Goal: Task Accomplishment & Management: Manage account settings

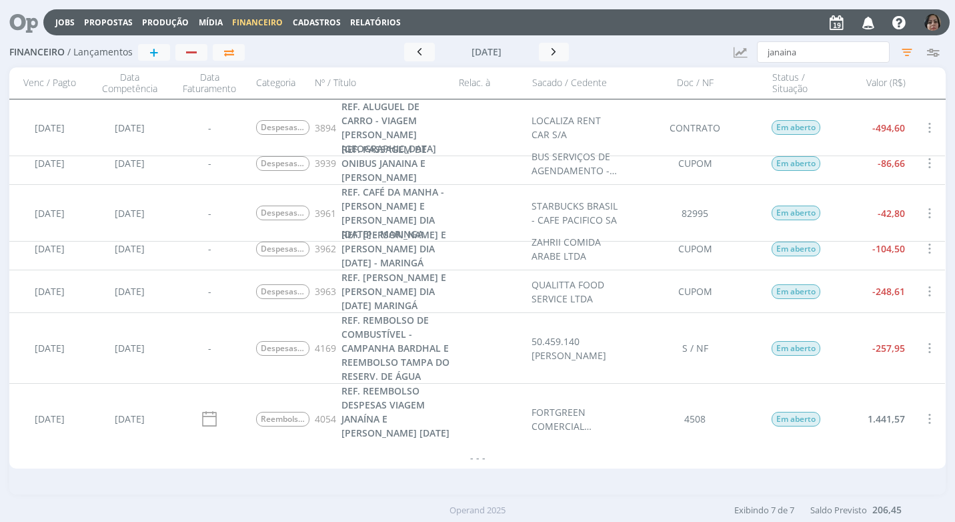
scroll to position [5, 0]
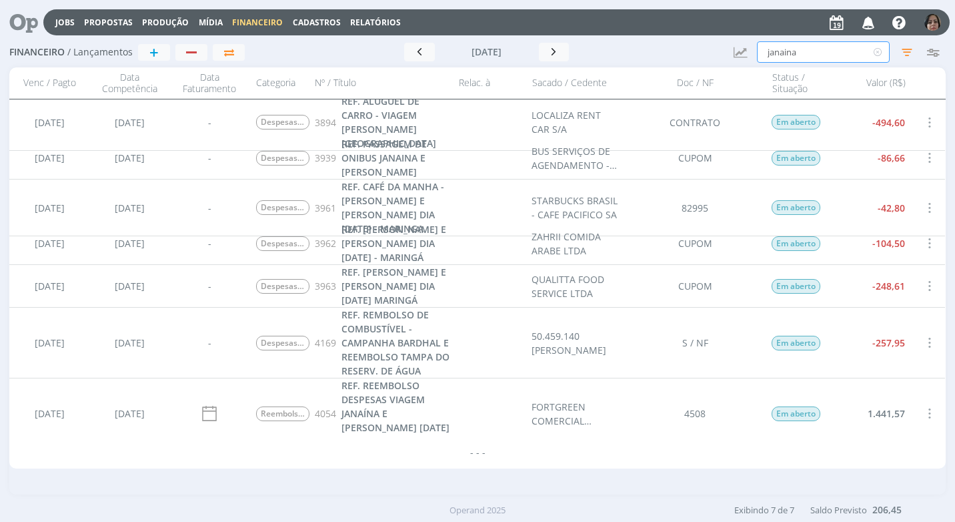
click at [819, 54] on input "janaina" at bounding box center [823, 51] width 133 height 21
type input "j"
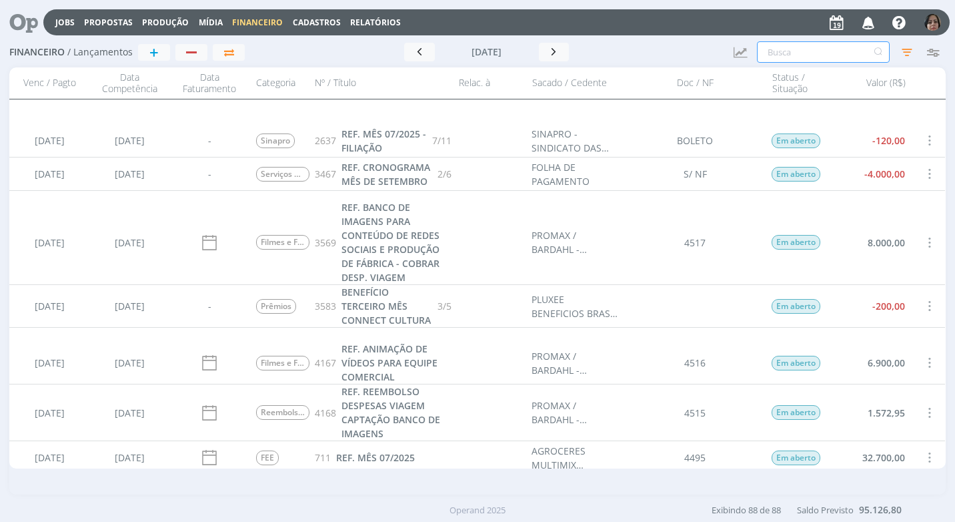
scroll to position [3398, 0]
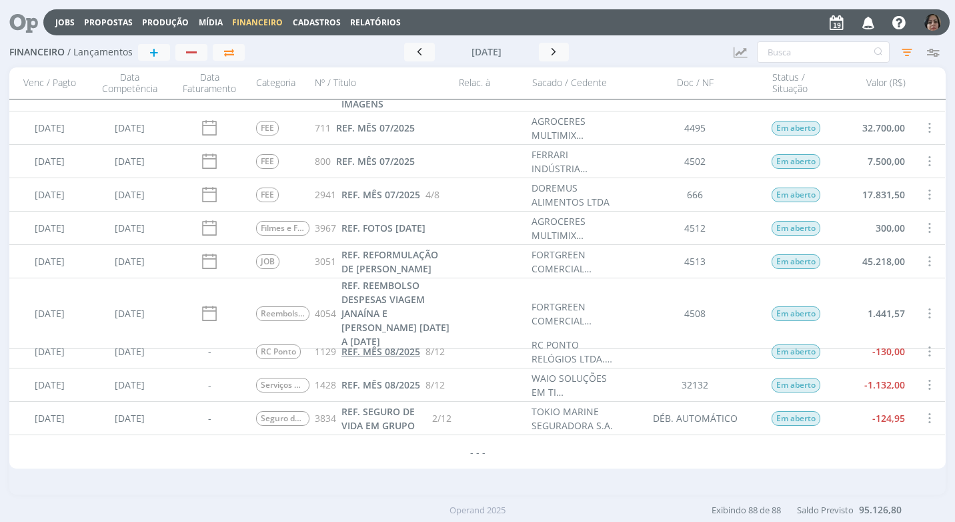
click at [376, 352] on span "REF. MÊS 08/2025" at bounding box center [381, 351] width 79 height 13
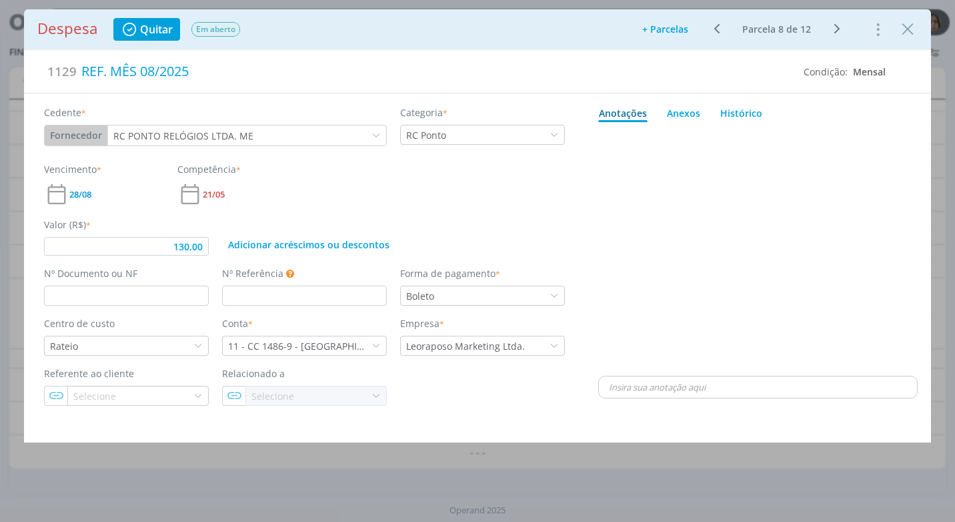
type input "130,00"
drag, startPoint x: 916, startPoint y: 36, endPoint x: 902, endPoint y: 47, distance: 18.0
click at [915, 36] on icon "Close" at bounding box center [908, 29] width 20 height 20
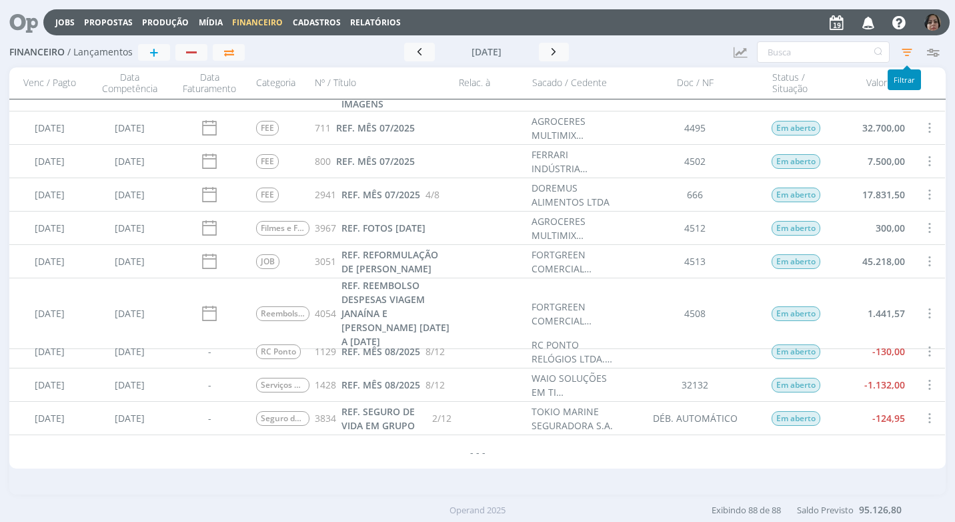
click at [907, 57] on icon "button" at bounding box center [907, 52] width 24 height 24
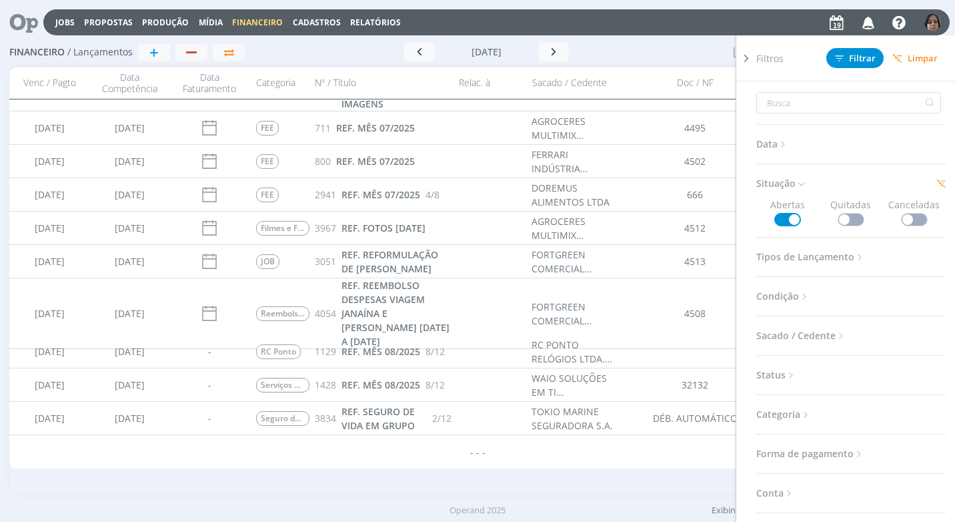
click at [846, 218] on span at bounding box center [851, 219] width 27 height 13
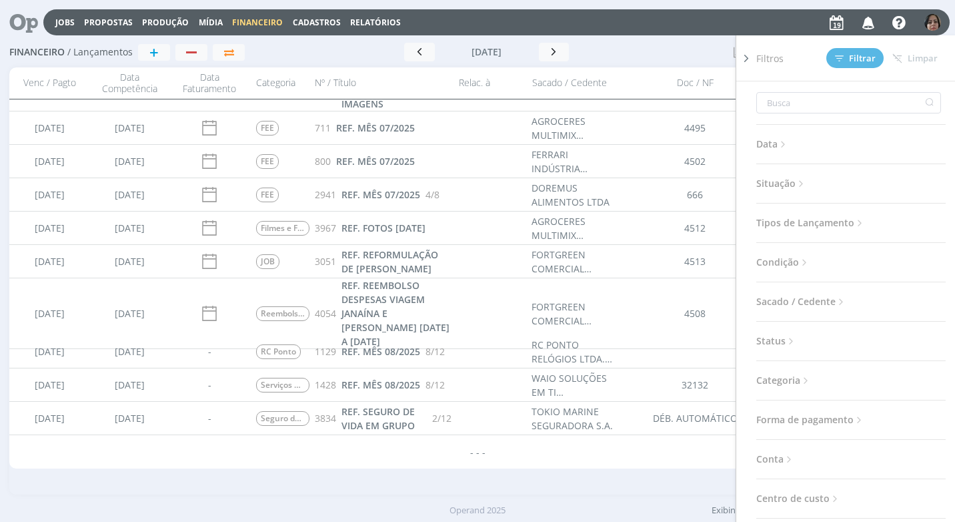
click at [796, 177] on span "Situação" at bounding box center [782, 183] width 51 height 17
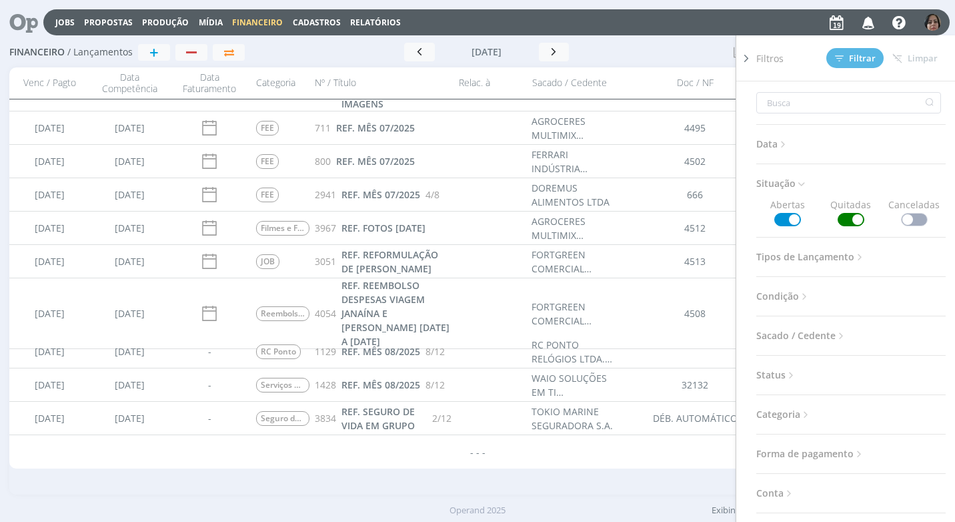
click at [791, 223] on span at bounding box center [788, 219] width 27 height 13
click at [789, 101] on input "text" at bounding box center [849, 102] width 185 height 21
type input "C"
type input "CL"
type input "CLA"
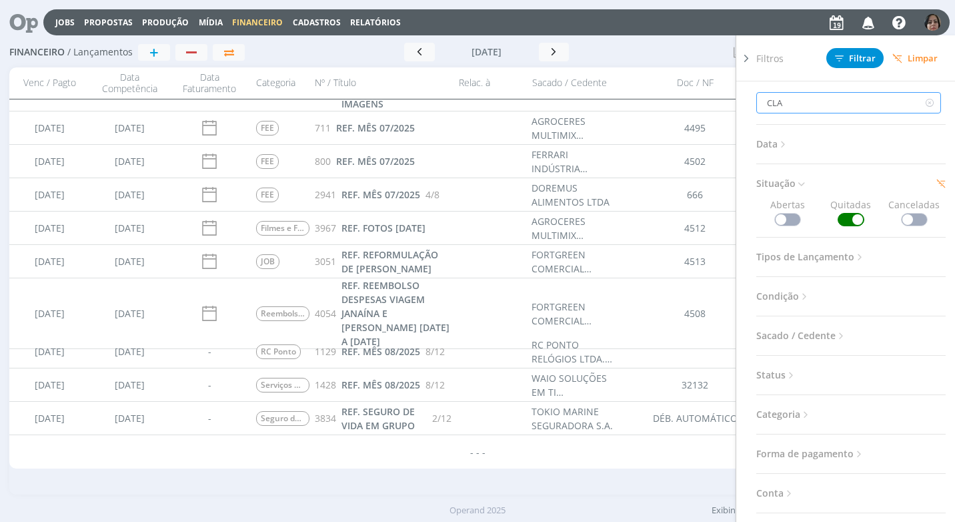
type input "CLA"
type input "CLAU"
type input "CLAUD"
type input "CLAUDI"
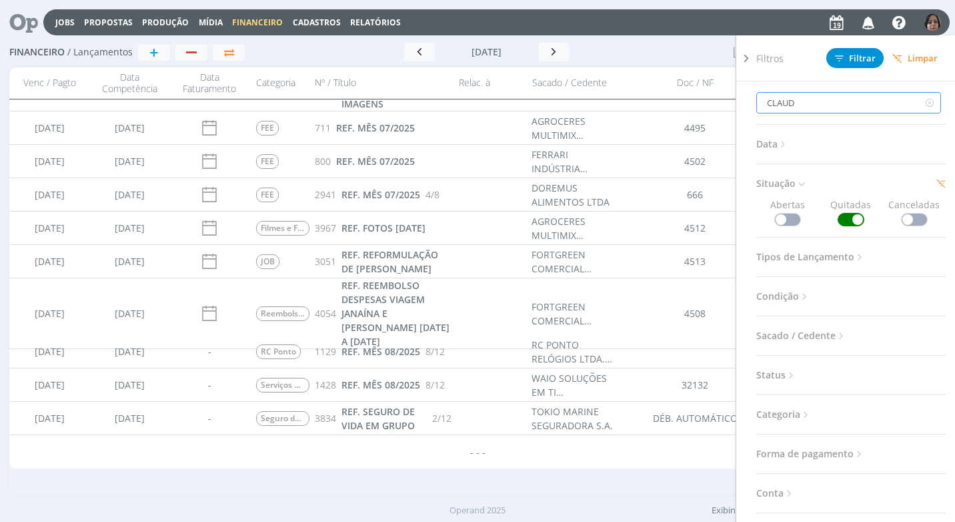
type input "CLAUDI"
type input "CLAUDIO"
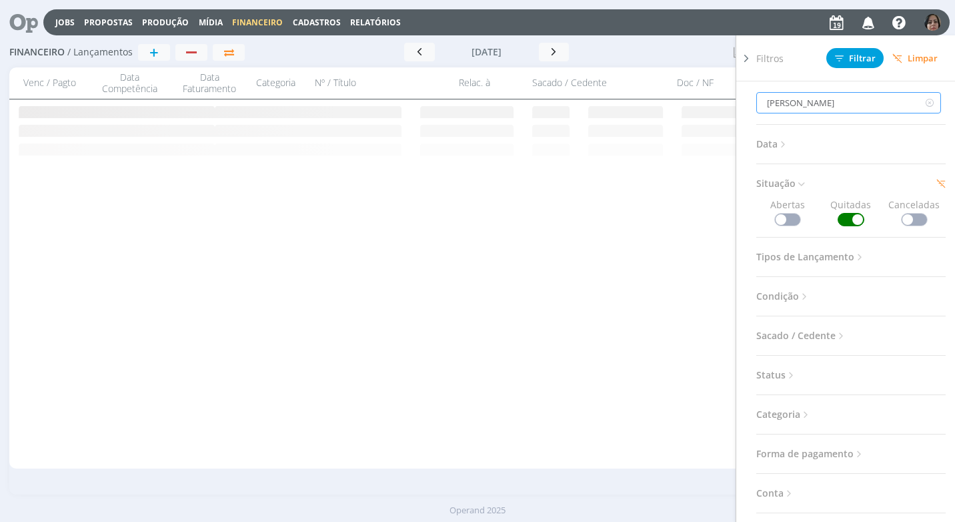
type input "CLAUDIO"
drag, startPoint x: 865, startPoint y: 50, endPoint x: 861, endPoint y: 60, distance: 10.5
click at [864, 50] on button "Filtrar" at bounding box center [855, 58] width 57 height 20
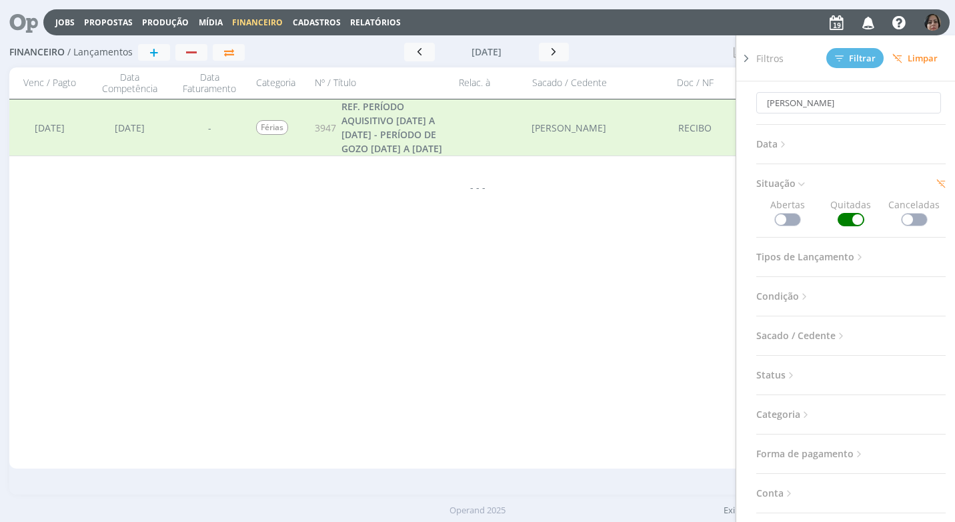
drag, startPoint x: 744, startPoint y: 61, endPoint x: 737, endPoint y: 106, distance: 45.3
click at [744, 61] on icon at bounding box center [746, 58] width 13 height 14
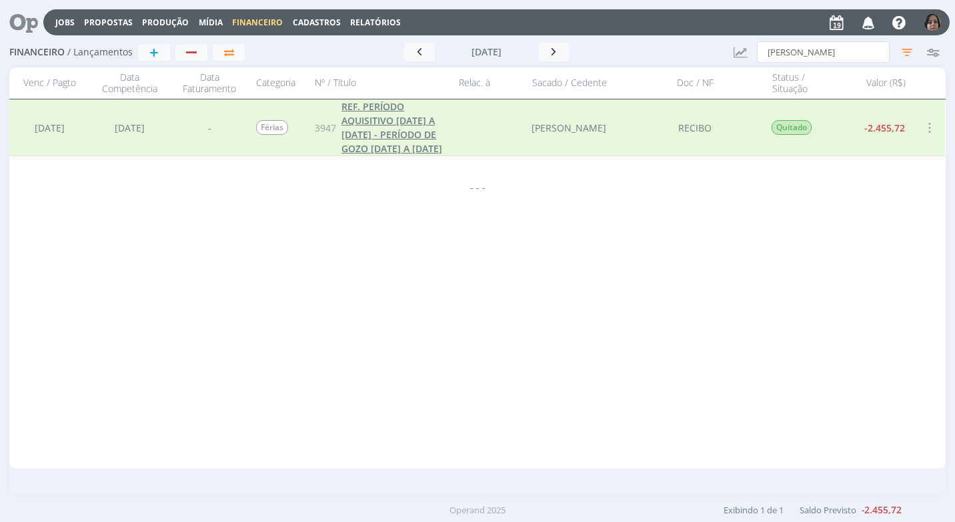
click at [369, 137] on span "REF. PERÍODO AQUISITIVO 20/09/23 A 19/09/24 - PERÍODO DE GOZO 18/08/25 A 31/08/…" at bounding box center [392, 127] width 101 height 55
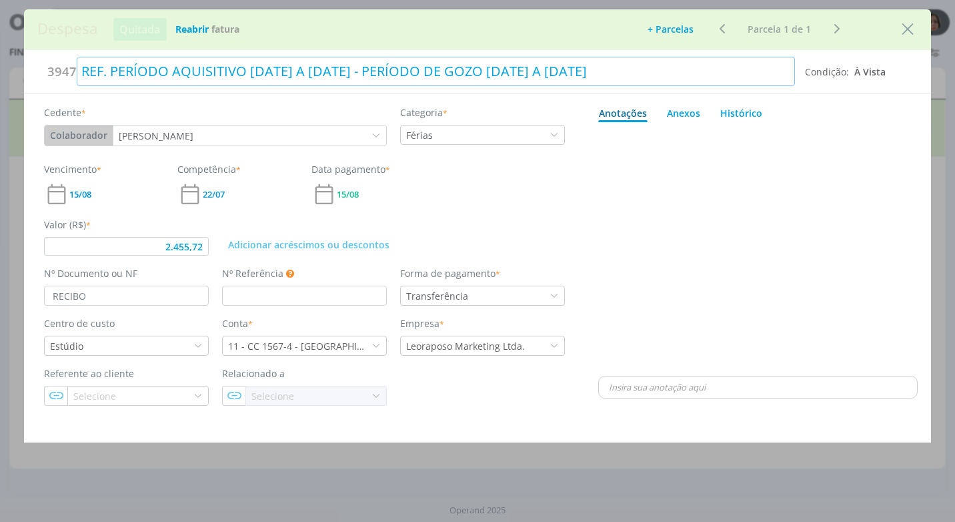
type input "2.455,72"
click at [841, 245] on div "dialog" at bounding box center [758, 250] width 320 height 246
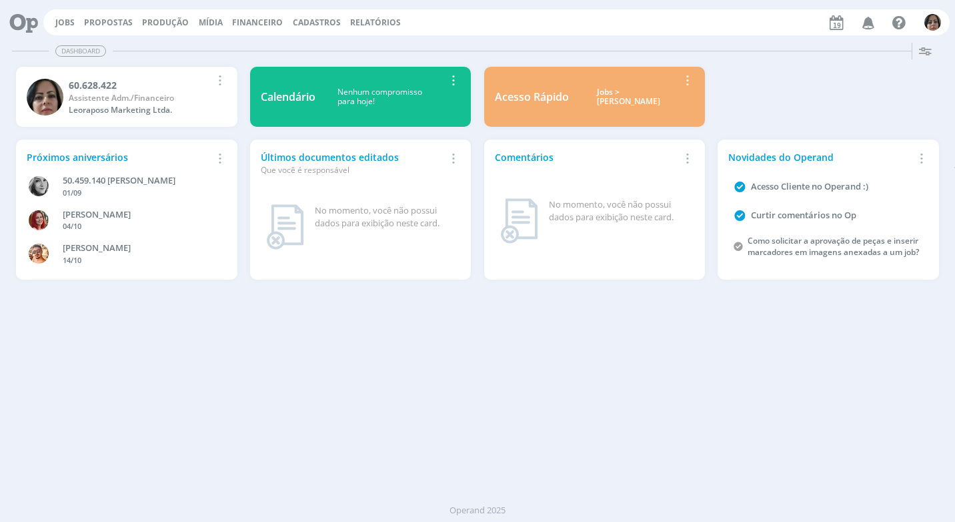
click at [259, 23] on span "Financeiro" at bounding box center [257, 22] width 51 height 11
click at [266, 47] on link "Lançamentos" at bounding box center [259, 45] width 112 height 21
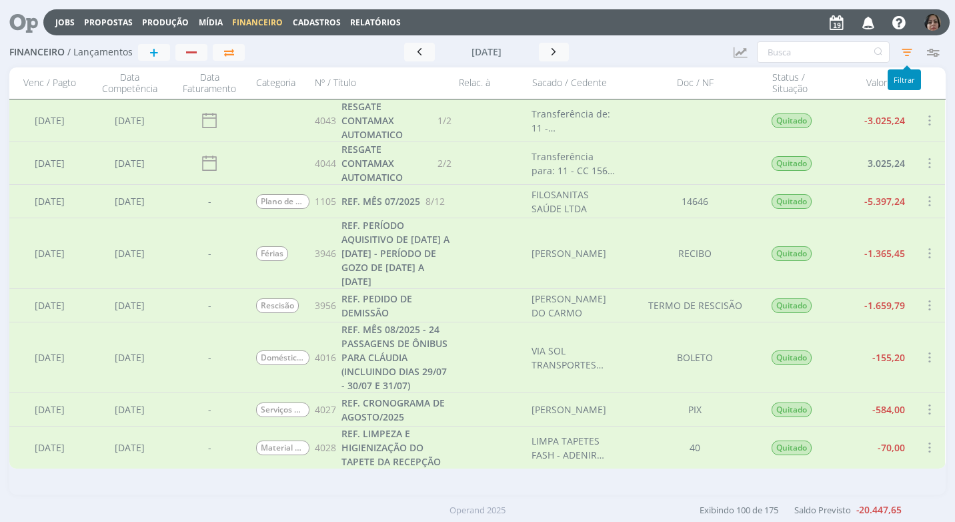
click at [911, 53] on icon "button" at bounding box center [907, 52] width 24 height 24
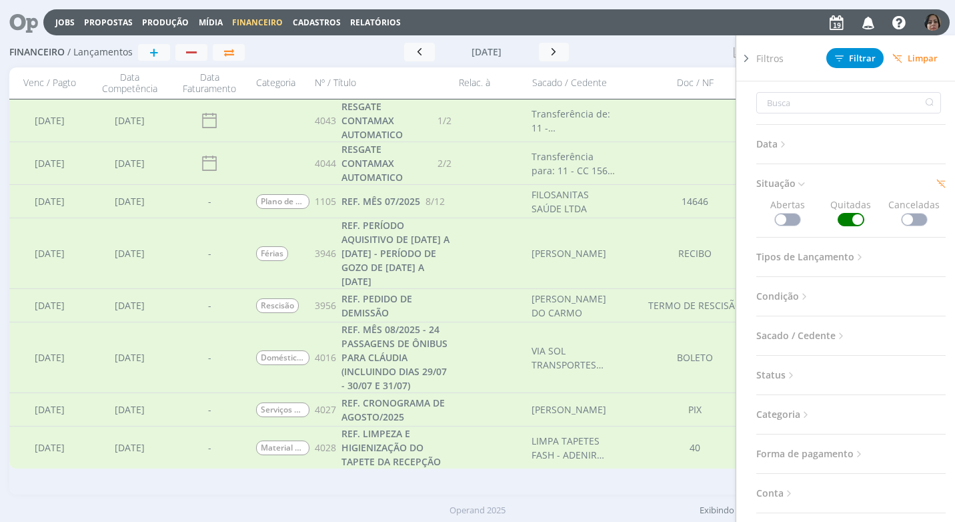
click at [787, 218] on span at bounding box center [788, 219] width 27 height 13
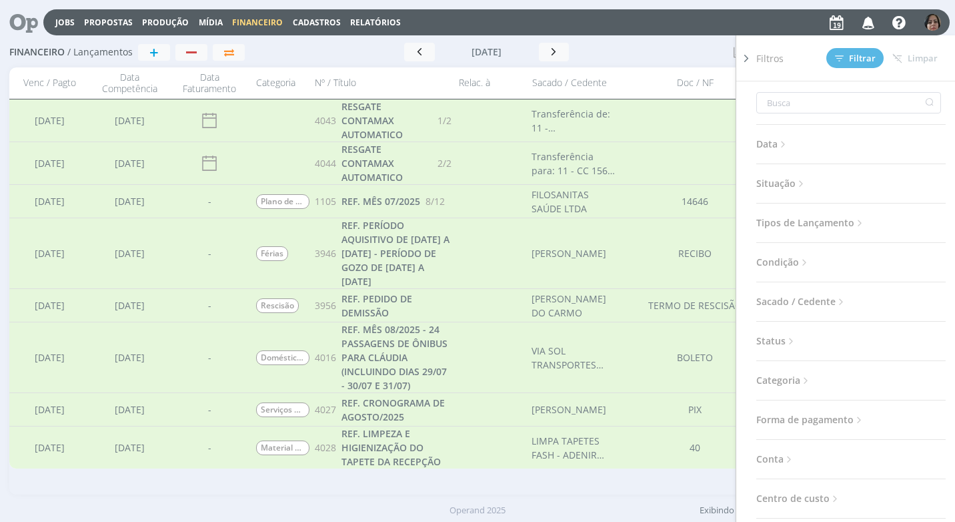
click at [807, 181] on icon at bounding box center [801, 183] width 11 height 11
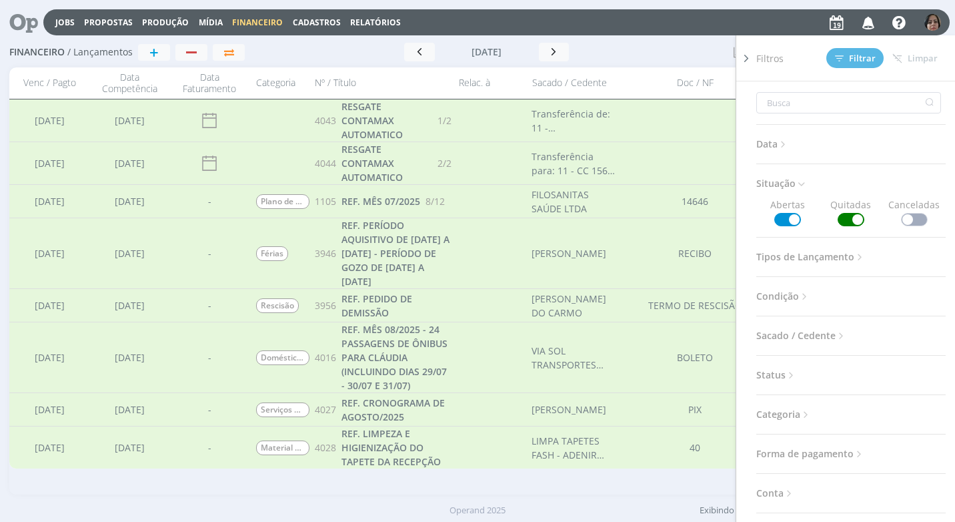
click at [852, 219] on span at bounding box center [851, 219] width 27 height 13
click at [847, 58] on span "Filtrar" at bounding box center [855, 58] width 41 height 9
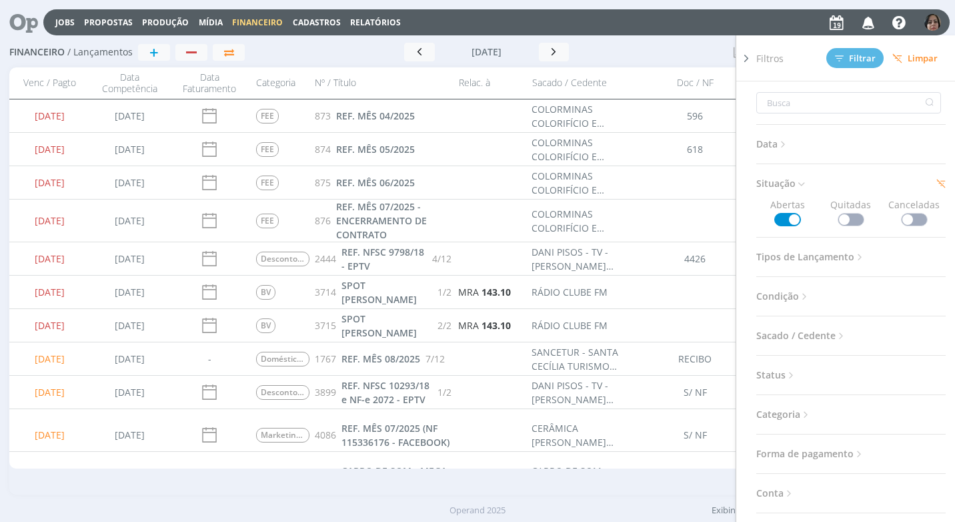
click at [748, 59] on icon at bounding box center [746, 58] width 13 height 14
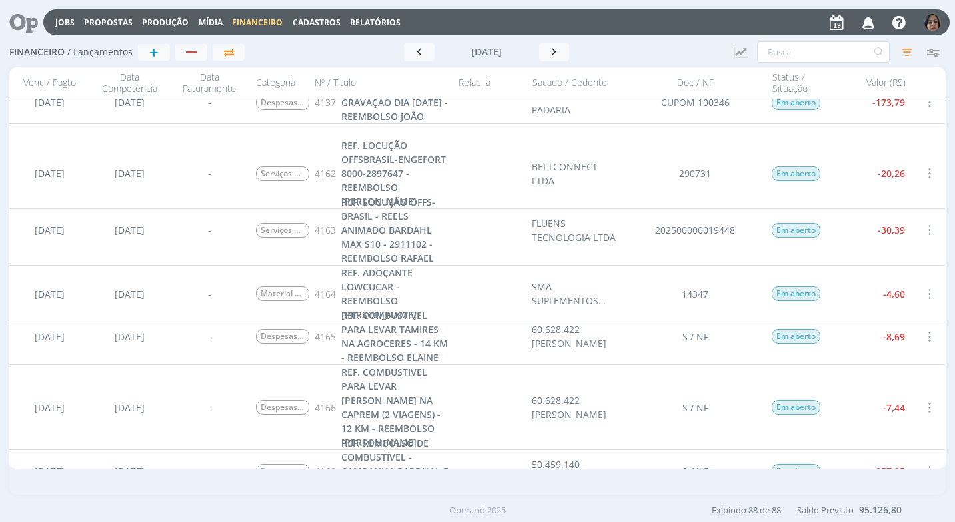
scroll to position [2468, 0]
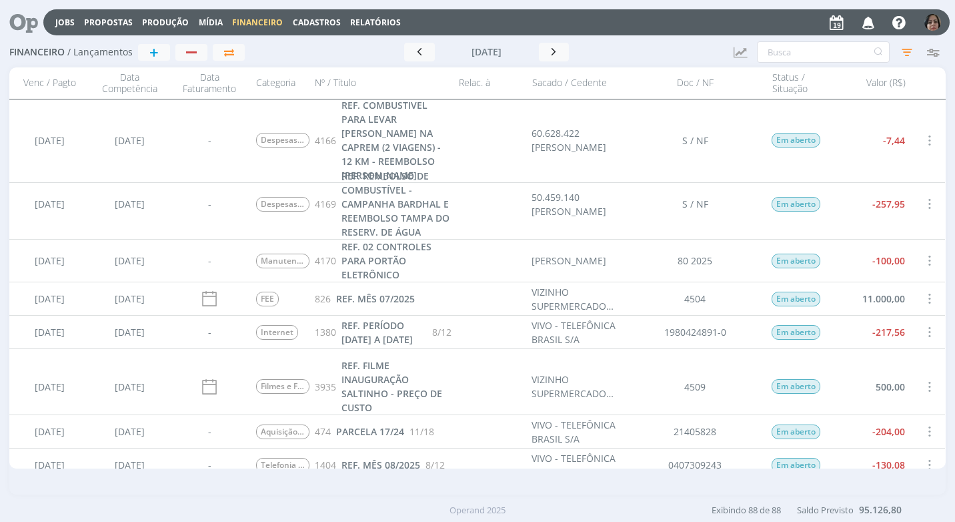
drag, startPoint x: 947, startPoint y: 378, endPoint x: 940, endPoint y: 436, distance: 58.4
click at [940, 436] on div "Financeiro / Lançamentos + Ir para mês atual [DATE] < 2025 > Janeiro Fevereiro …" at bounding box center [477, 266] width 955 height 458
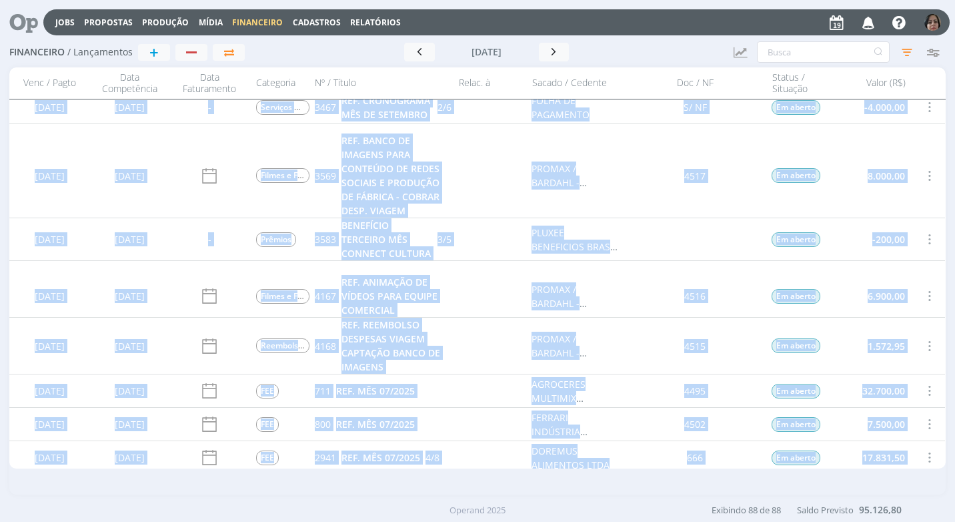
scroll to position [3398, 0]
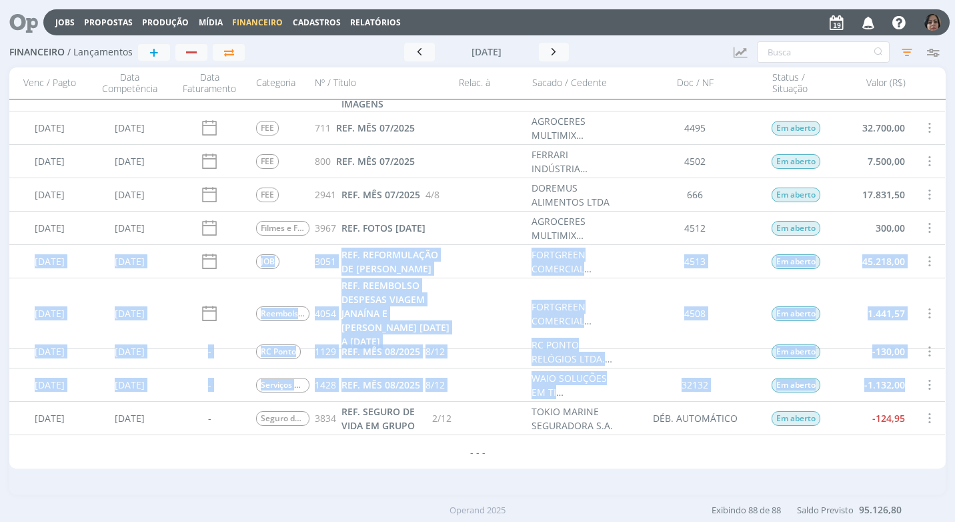
click at [737, 398] on div "32132" at bounding box center [696, 384] width 140 height 33
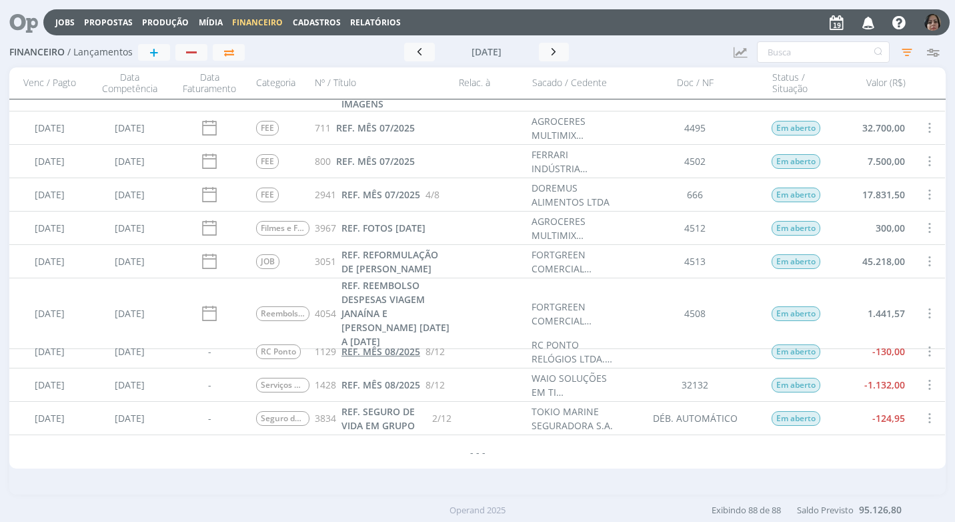
click at [406, 350] on span "REF. MÊS 08/2025" at bounding box center [381, 351] width 79 height 13
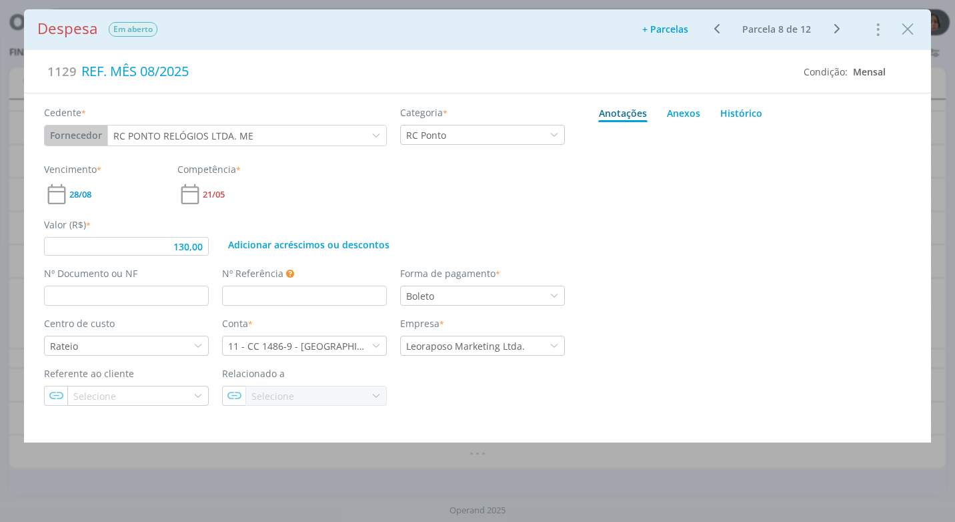
type input "130,00"
click at [132, 292] on input "dialog" at bounding box center [126, 296] width 165 height 20
type input "18242"
type input "130,00"
type input "18242"
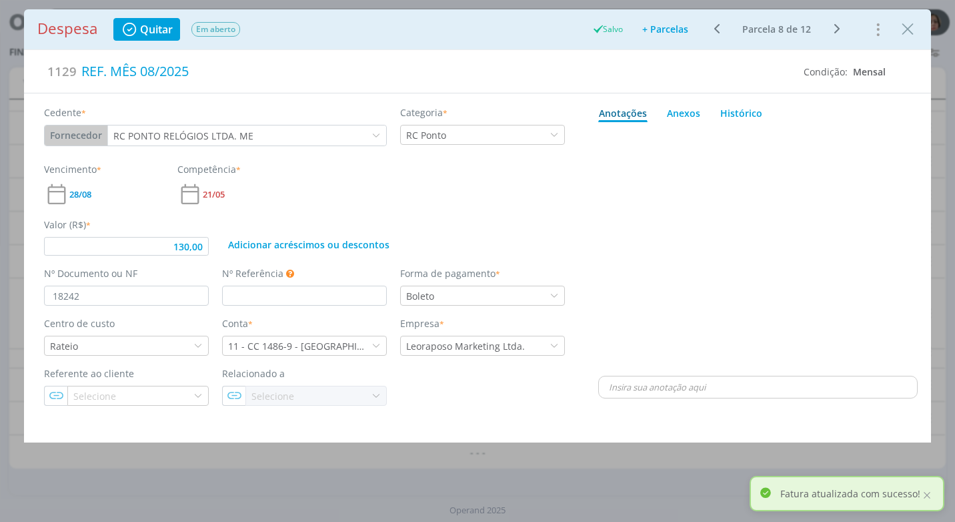
click at [773, 229] on div "dialog" at bounding box center [758, 250] width 320 height 246
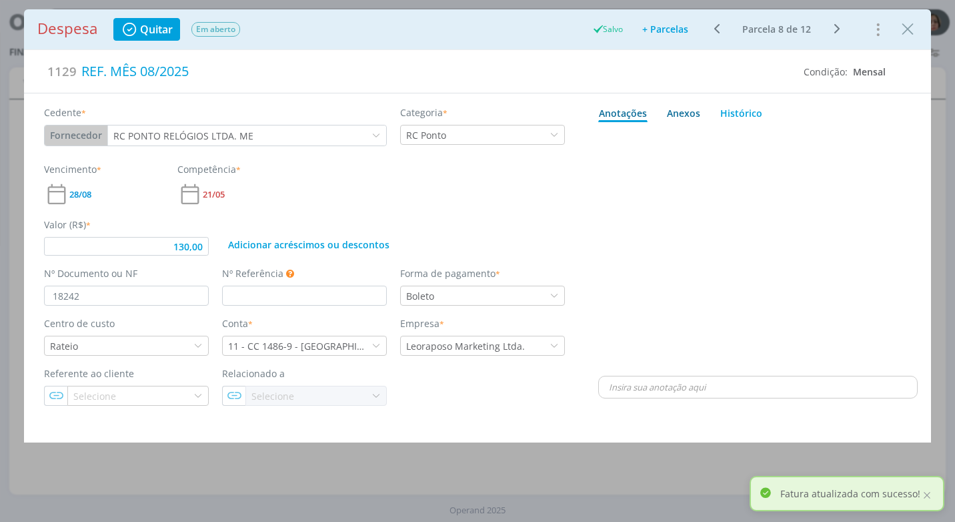
click at [687, 116] on div "Anexos 0" at bounding box center [683, 113] width 33 height 14
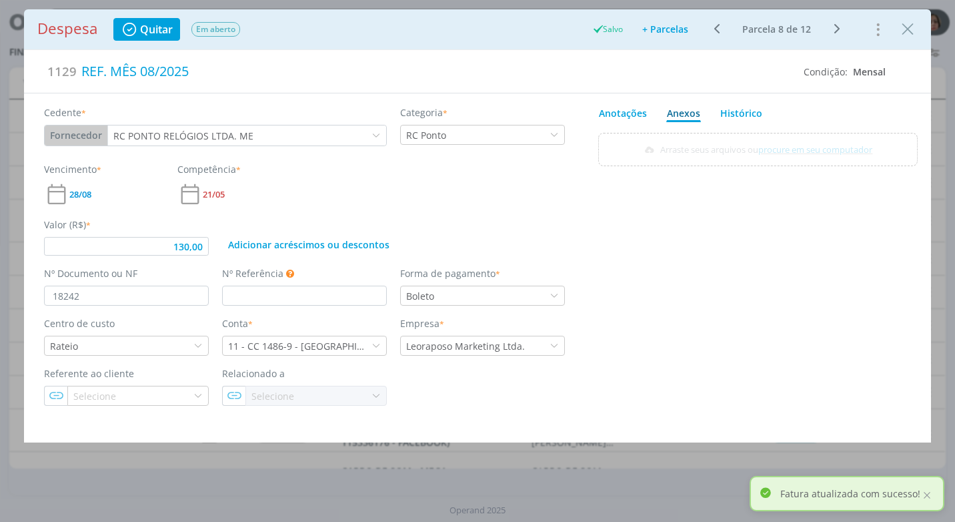
type input "130,00"
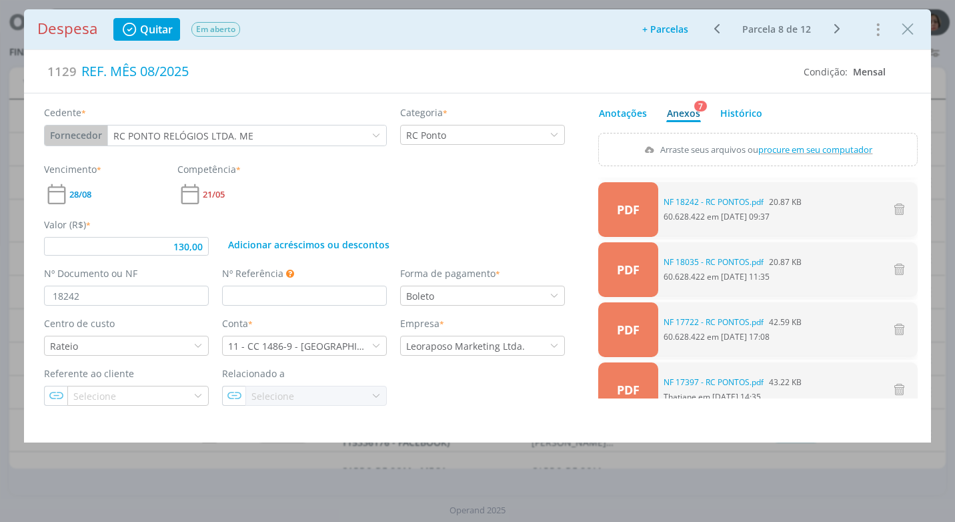
click at [795, 150] on span "procure em seu computador" at bounding box center [816, 149] width 114 height 12
click at [795, 137] on input "Arraste seus arquivos ou procure em seu computador" at bounding box center [758, 135] width 320 height 4
type input "C:\fakepath\NF 18242 - RC PONTO.pdf"
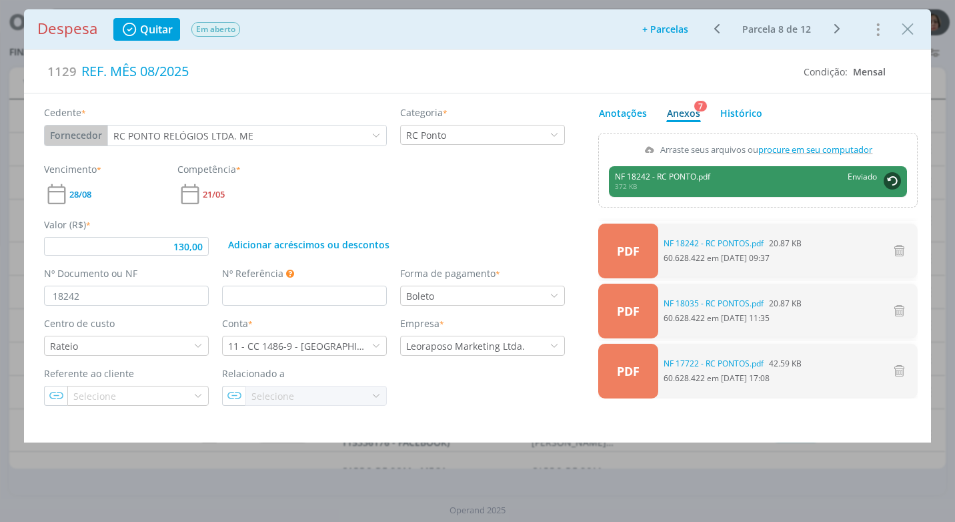
type input "130,00"
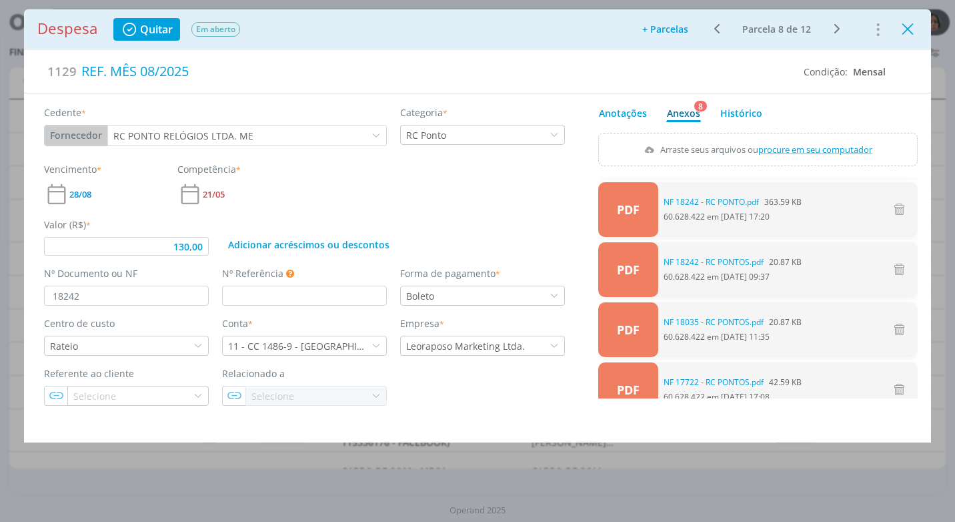
click at [903, 29] on icon "Close" at bounding box center [908, 29] width 20 height 20
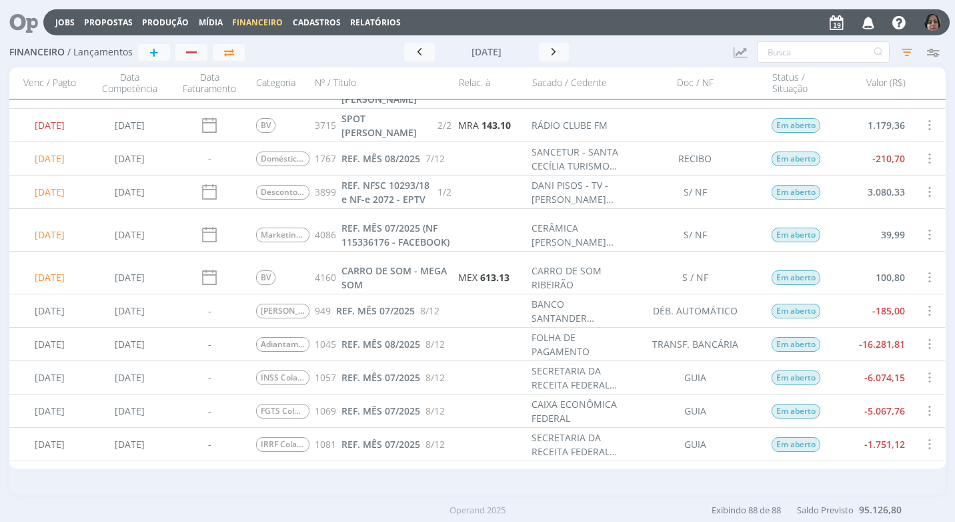
scroll to position [67, 0]
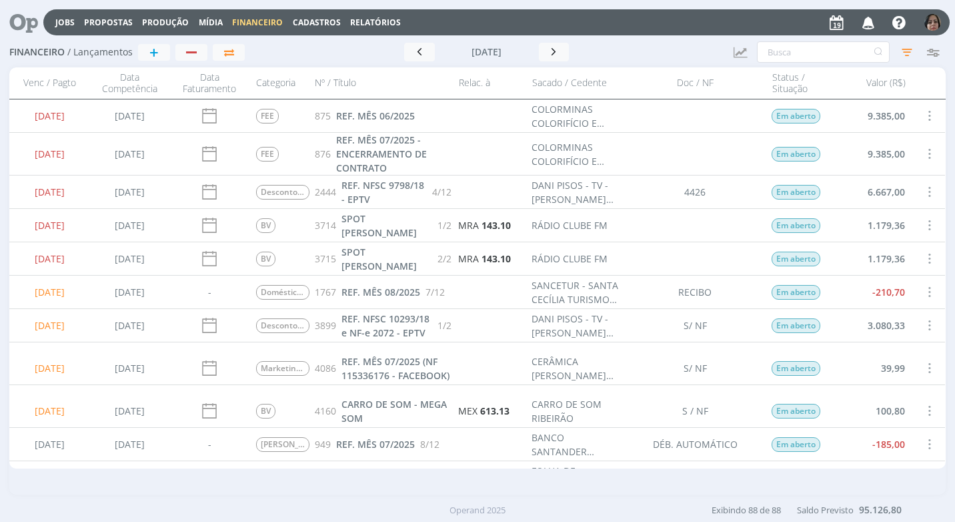
click at [925, 290] on span at bounding box center [929, 292] width 15 height 18
click at [893, 322] on div "Cancelar" at bounding box center [885, 321] width 132 height 19
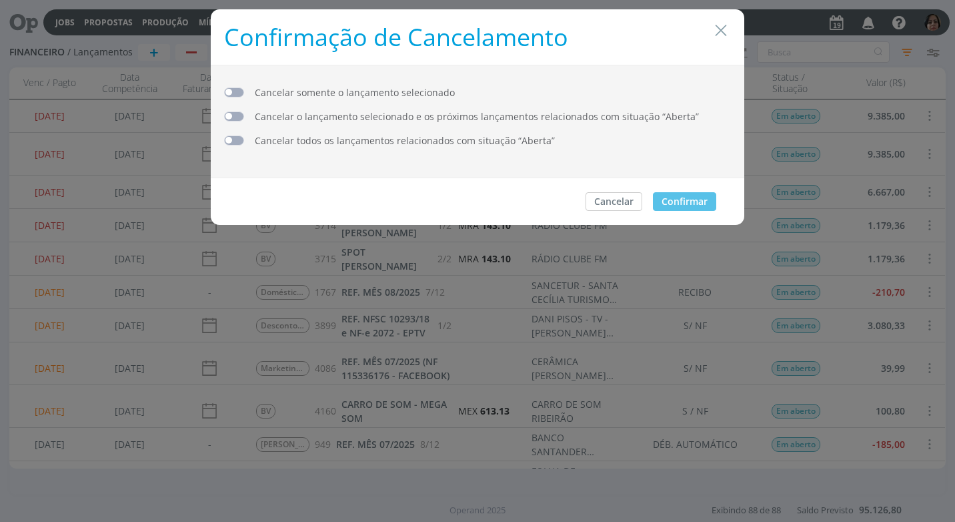
click at [229, 91] on span "dialog" at bounding box center [234, 92] width 20 height 10
click at [682, 201] on button "Confirmar" at bounding box center [684, 201] width 63 height 19
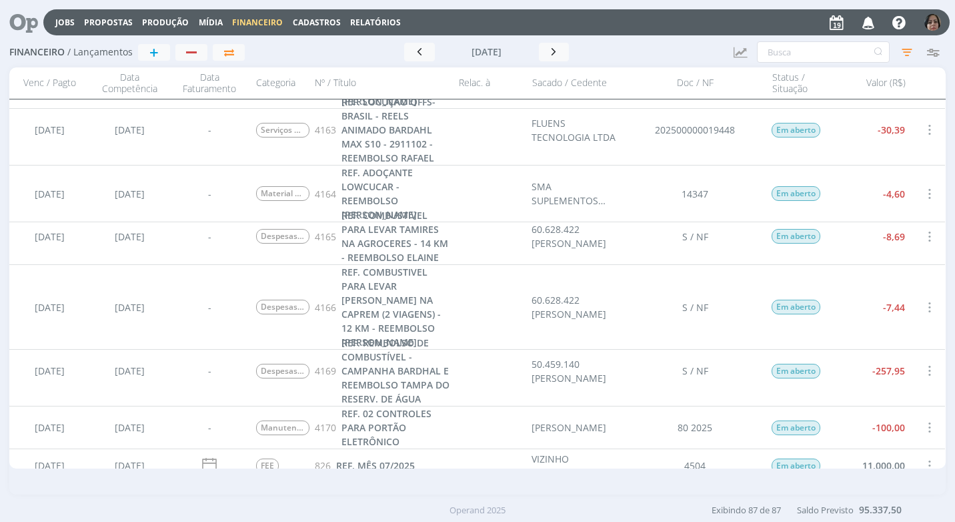
scroll to position [2535, 0]
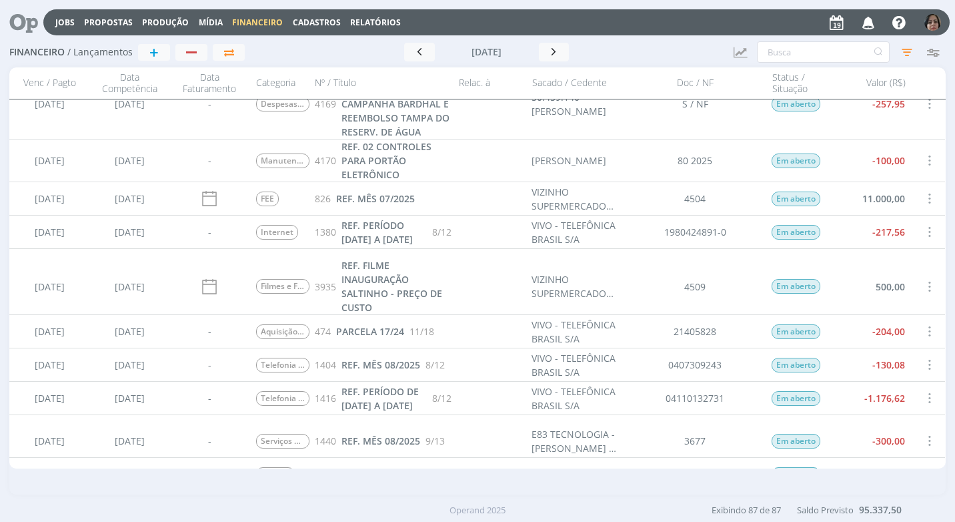
click at [924, 234] on span at bounding box center [929, 232] width 15 height 18
click at [876, 229] on div "Selecionar" at bounding box center [885, 228] width 132 height 19
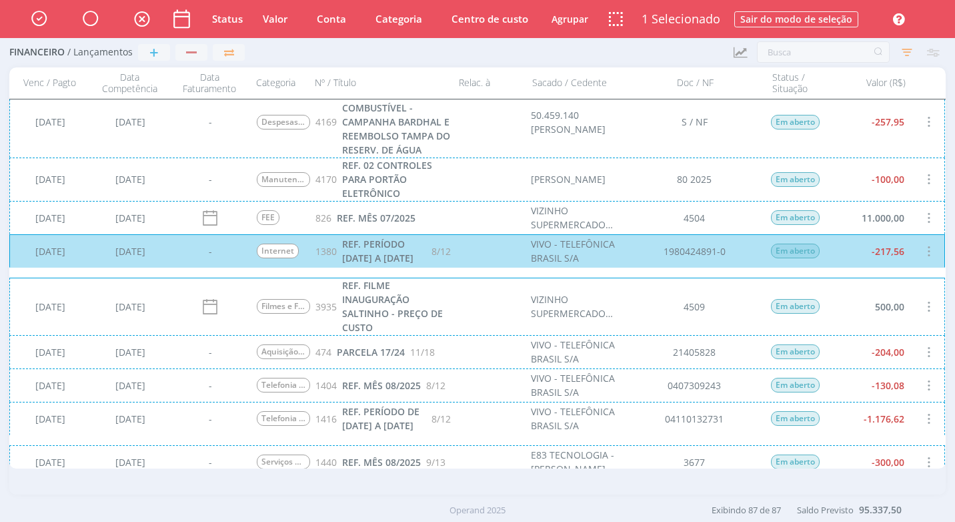
scroll to position [2536, 0]
click at [909, 262] on div "[DATE] [DATE] - Internet 1380 REF. PERÍODO [DATE] A [DATE] 8/12 VIVO - TELEFÔNI…" at bounding box center [477, 250] width 936 height 33
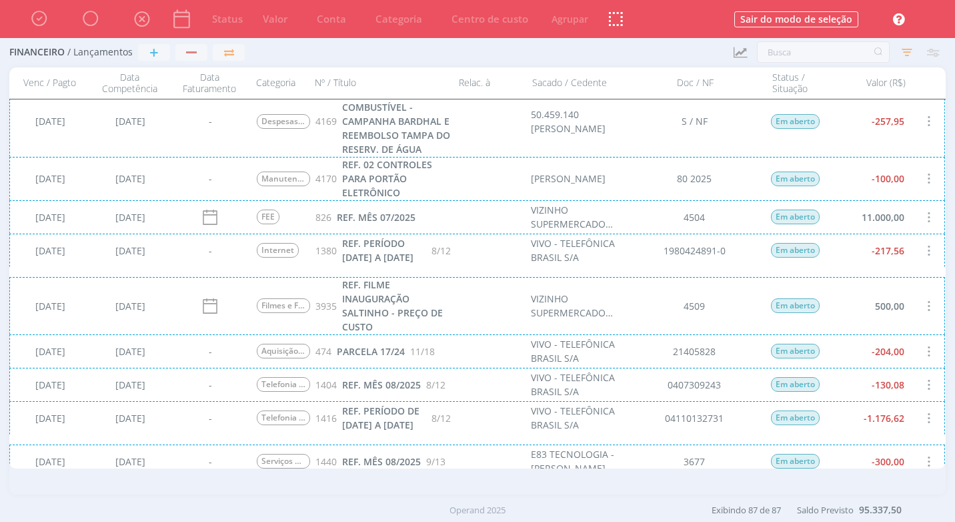
click at [891, 358] on div "[DATE] [DATE] - Aquisição de Equipamentos 474 PARCELA 17/24 11/18 VIVO - TELEFÔ…" at bounding box center [477, 350] width 936 height 33
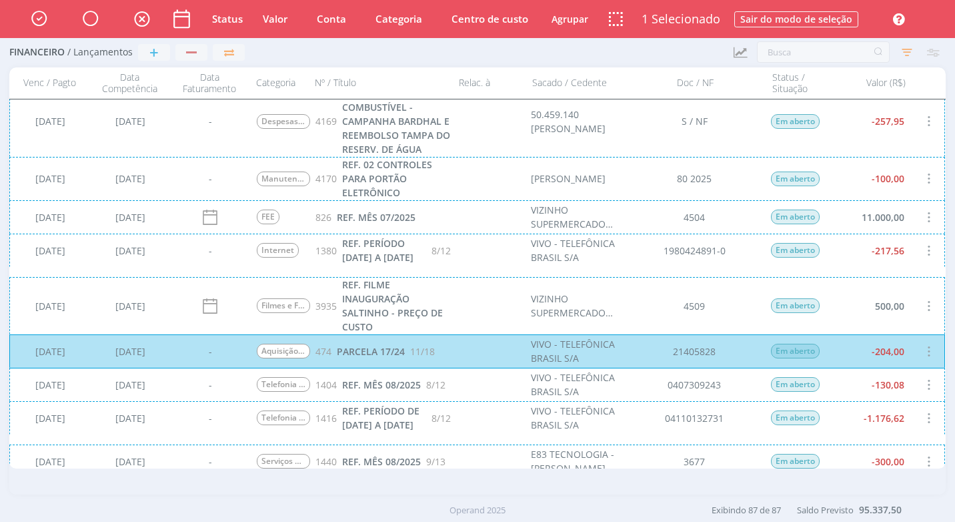
scroll to position [2669, 0]
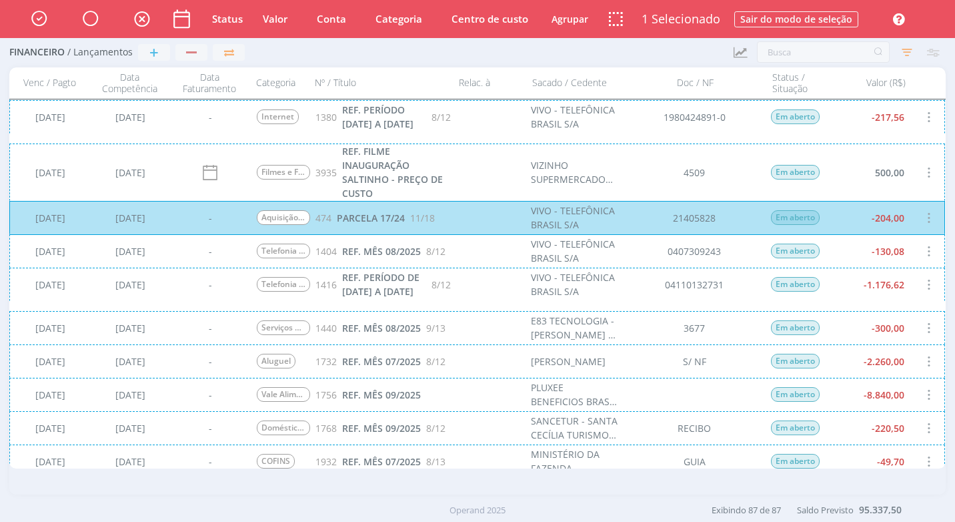
click at [896, 288] on div "[DATE] [DATE] - Telefonia Móvel 1416 REF. PERÍODO DE [DATE] A [DATE] 8/12 VIVO …" at bounding box center [477, 284] width 936 height 33
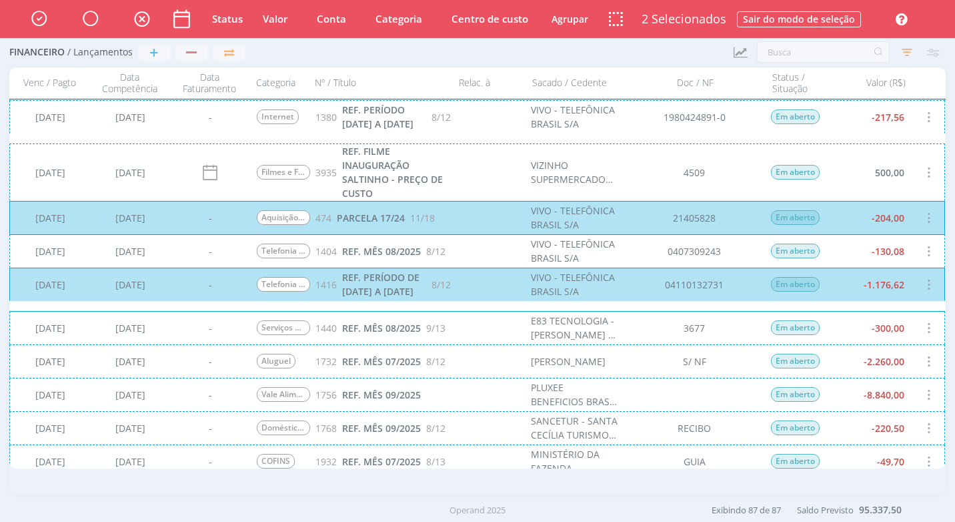
click at [871, 262] on div "[DATE] [DATE] - Telefonia Móvel 1404 REF. MÊS 08/2025 8/12 VIVO - TELEFÔNICA BR…" at bounding box center [477, 250] width 936 height 33
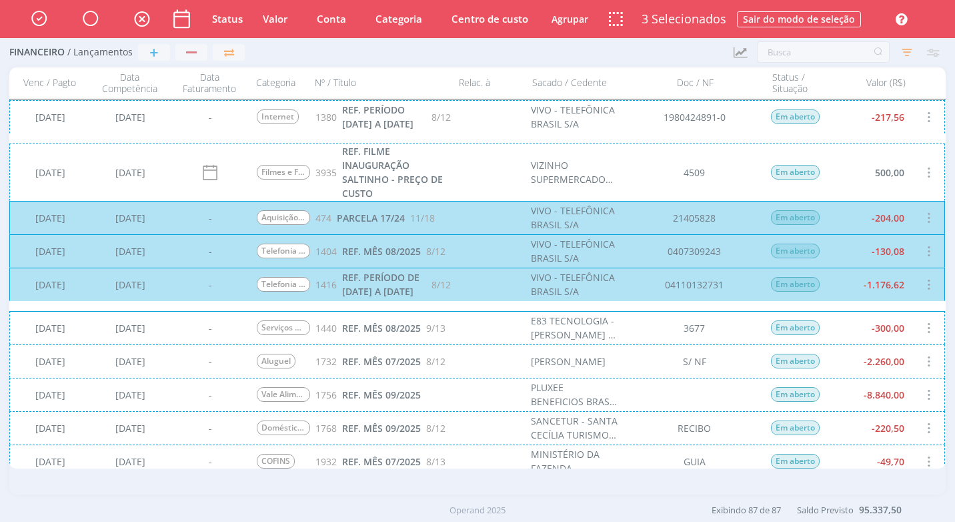
click at [829, 336] on div "[DATE] [DATE] - Serviços de e-mail 1440 REF. MÊS 08/2025 9/13 E83 TECNOLOGIA - …" at bounding box center [477, 327] width 936 height 33
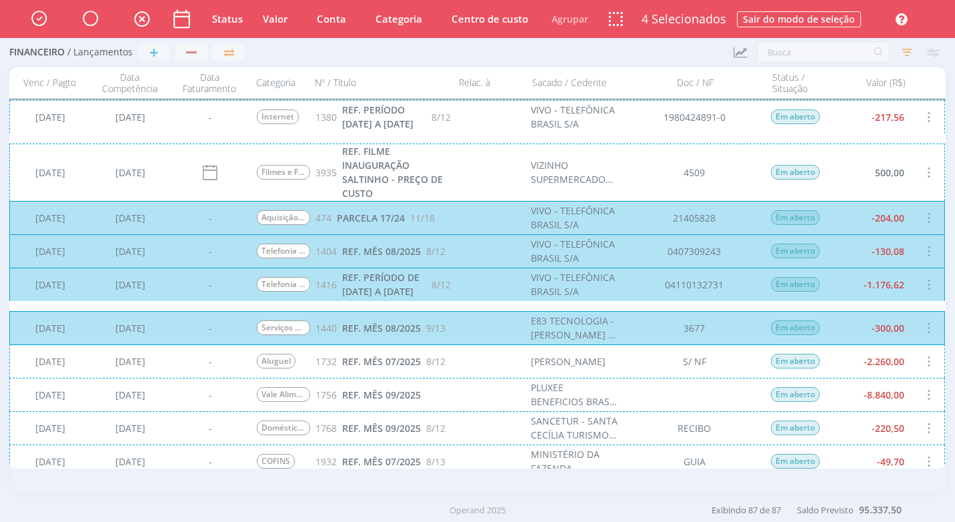
scroll to position [2803, 0]
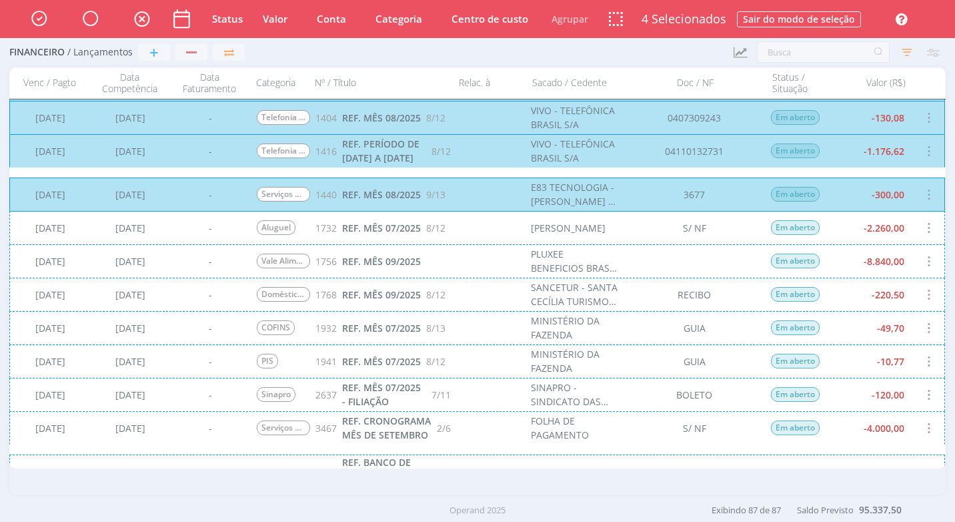
click at [882, 239] on div "[DATE] [DATE] - [GEOGRAPHIC_DATA] 1732 REF. MÊS 07/2025 8/12 [PERSON_NAME] S/ N…" at bounding box center [477, 227] width 936 height 33
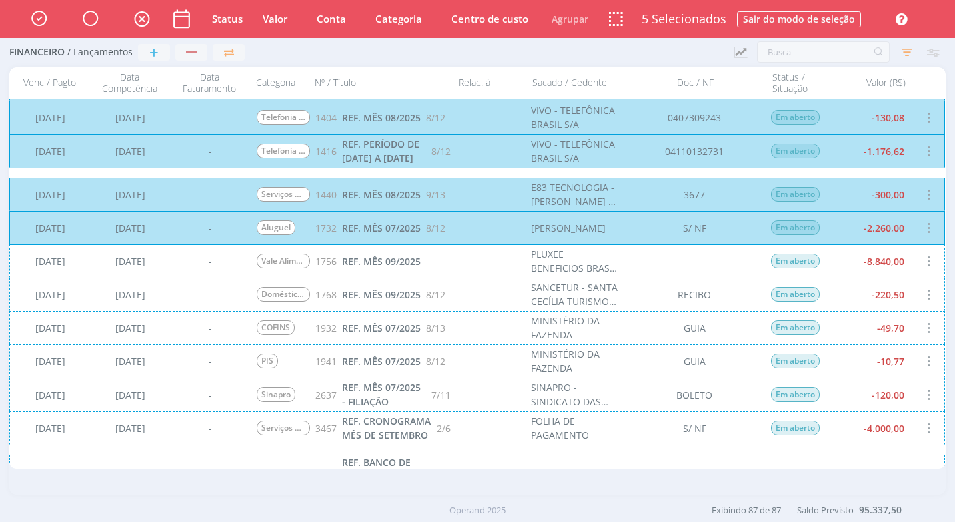
click at [871, 277] on div "[DATE] [DATE] - Vale Alimentação/Refeição 1756 REF. MÊS 09/2025 PLUXEE BENEFICI…" at bounding box center [477, 260] width 936 height 33
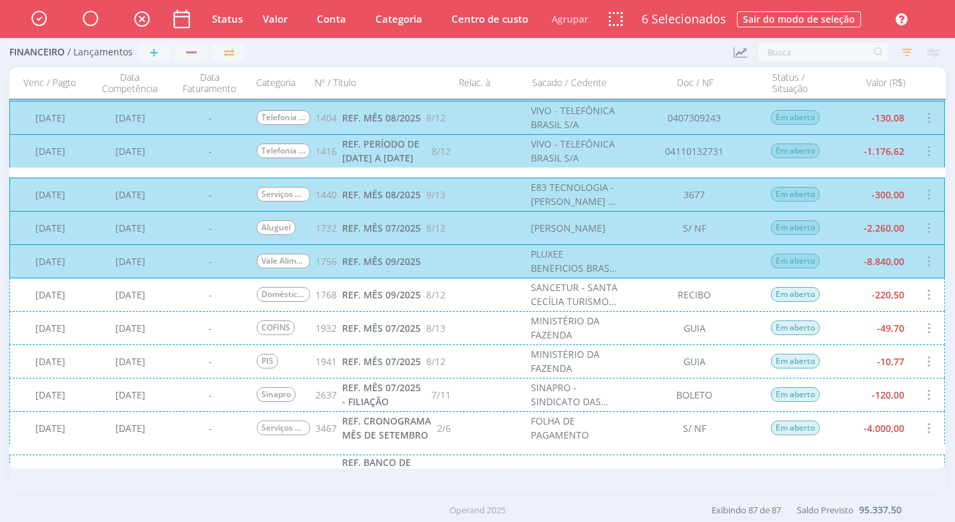
click at [874, 305] on div "[DATE] [DATE] - Doméstica - Vale Transporte 1768 REF. MÊS 09/2025 8/12 SANCETUR…" at bounding box center [477, 294] width 936 height 33
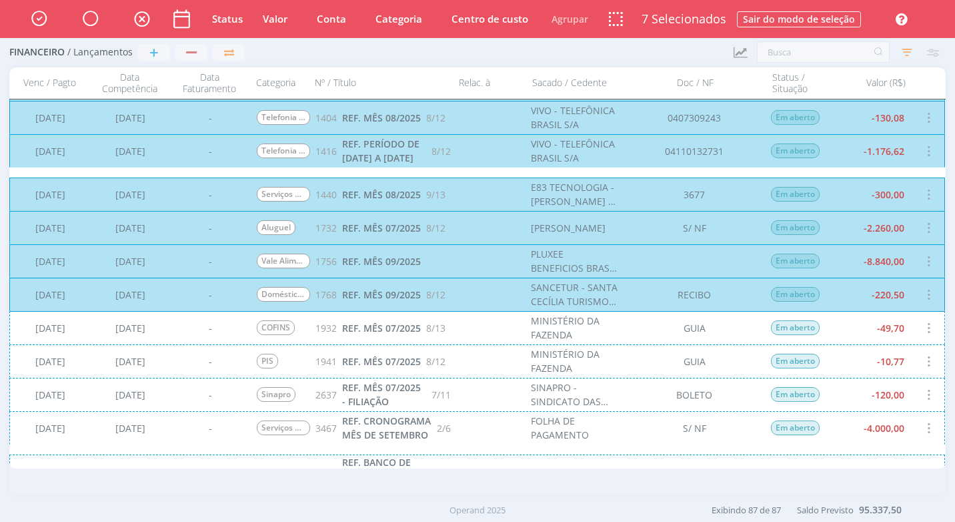
click at [901, 319] on div "[DATE] [DATE] - COFINS 1932 REF. MÊS 07/2025 8/13 MINISTÉRIO DA FAZENDA GUIA Em…" at bounding box center [477, 327] width 936 height 33
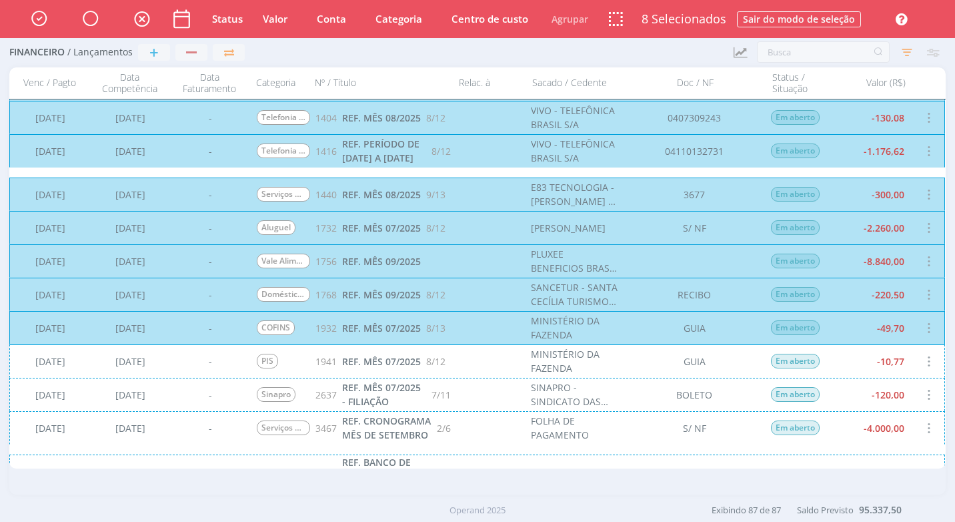
click at [896, 366] on div "[DATE] [DATE] - PIS 1941 REF. MÊS 07/2025 8/12 MINISTÉRIO DA FAZENDA GUIA Em ab…" at bounding box center [477, 360] width 936 height 33
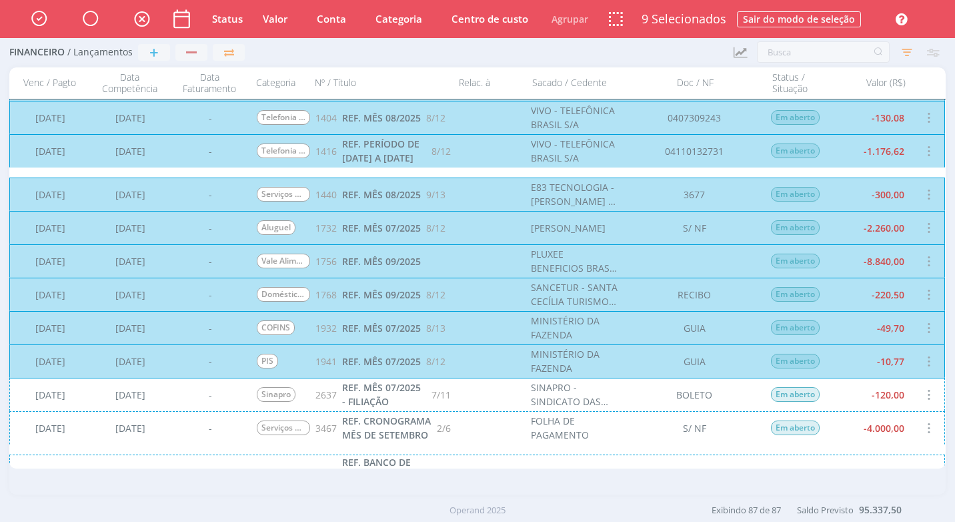
click at [891, 398] on div "[DATE] [DATE] - Sinapro 2637 REF. MÊS 07/2025 - FILIAÇÃO 7/11 SINAPRO - SINDICA…" at bounding box center [477, 394] width 936 height 33
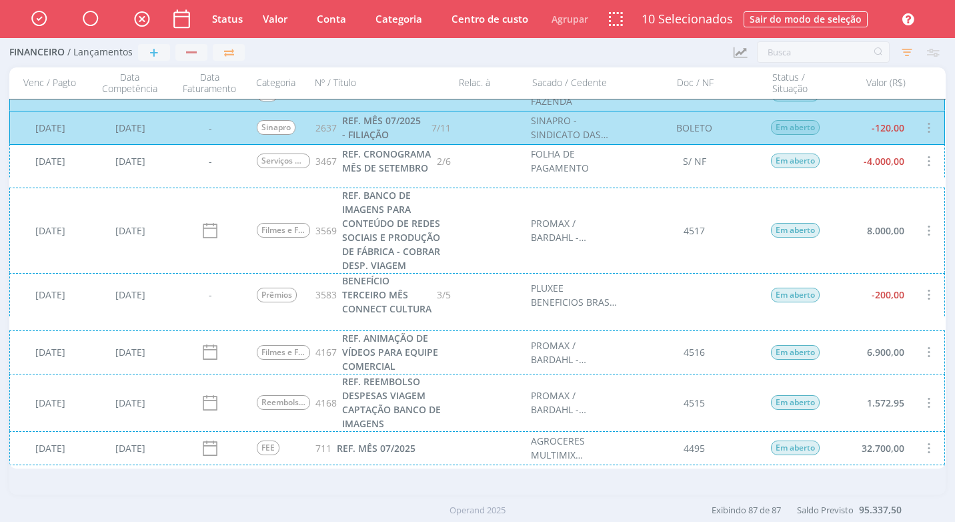
scroll to position [2936, 0]
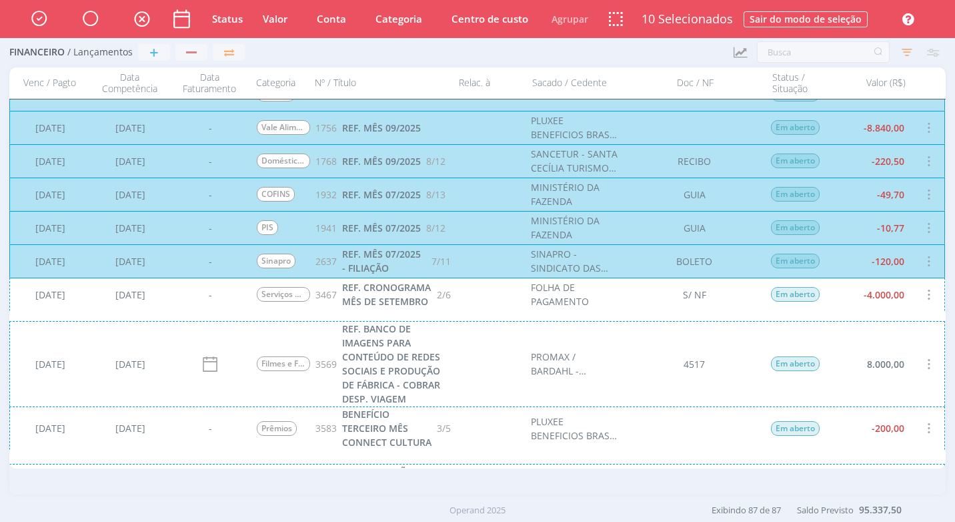
click at [879, 298] on div "[DATE] [DATE] - Serviços de Criação 3467 REF. CRONOGRAMA MÊS DE SETEMBRO 2/6 FO…" at bounding box center [477, 294] width 936 height 33
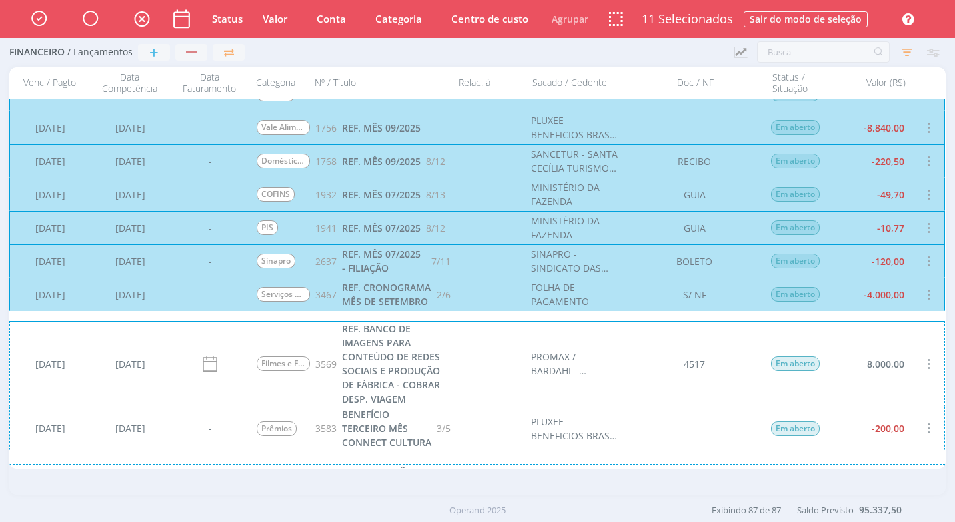
scroll to position [3070, 0]
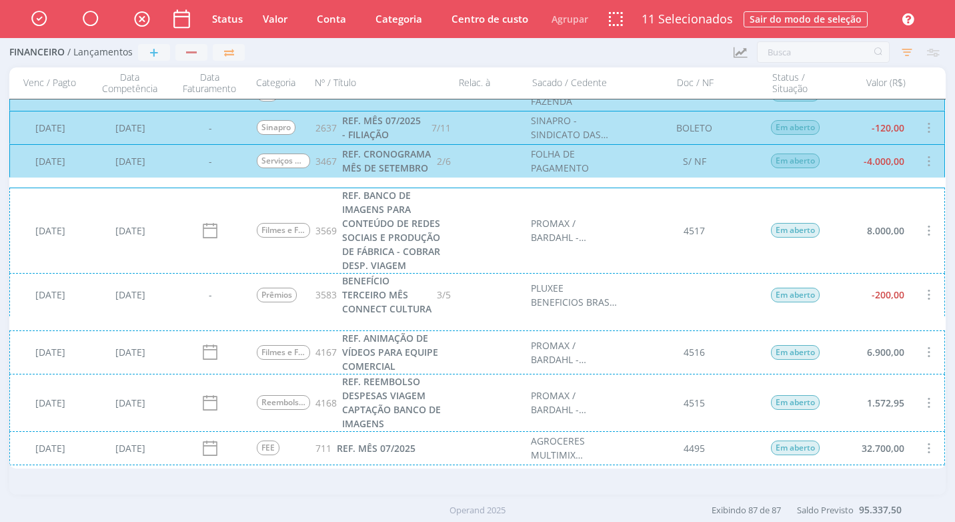
click at [874, 301] on div "[DATE] [DATE] - Prêmios 3583 BENEFÍCIO TERCEIRO MÊS CONNECT CULTURA 3/5 PLUXEE …" at bounding box center [477, 294] width 936 height 43
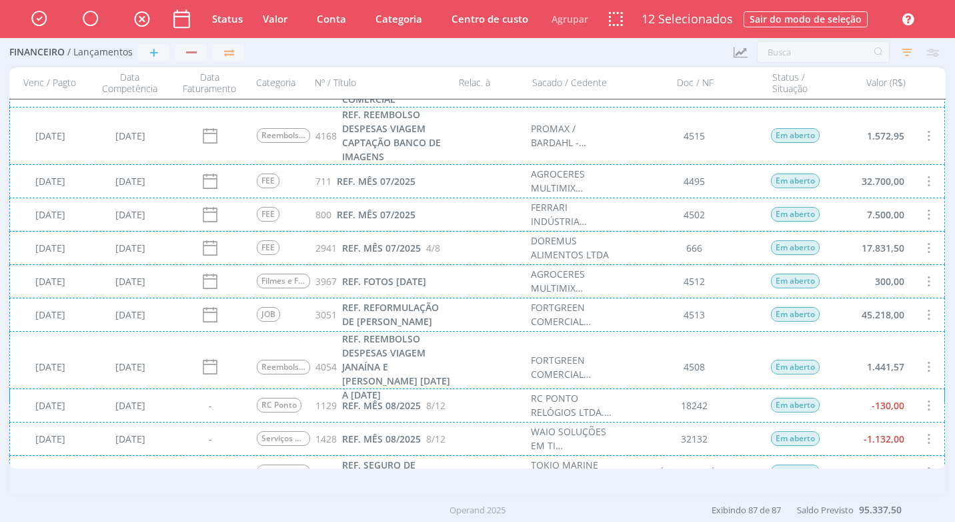
scroll to position [3390, 0]
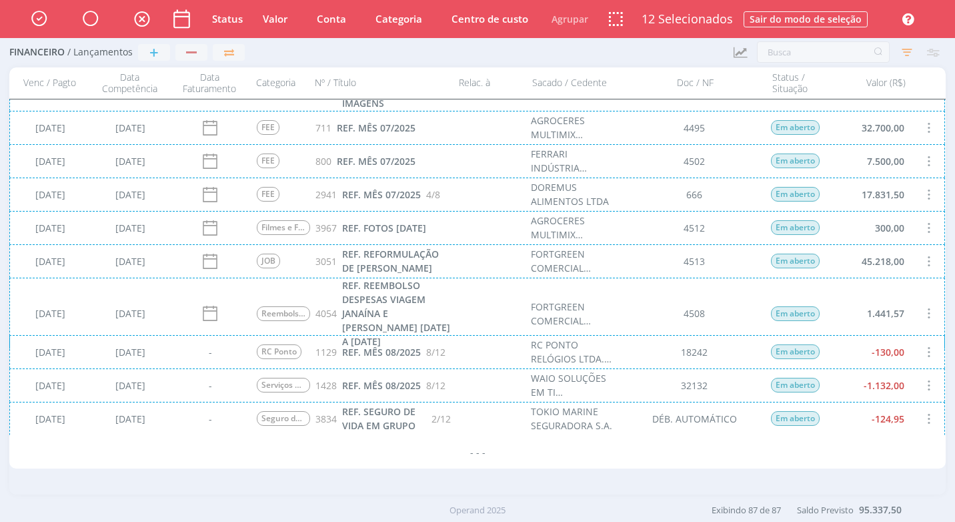
click at [881, 358] on div "[DATE] [DATE] - RC Ponto 1129 REF. MÊS 08/2025 8/12 RC PONTO RELÓGIOS LTDA. ME …" at bounding box center [477, 351] width 936 height 33
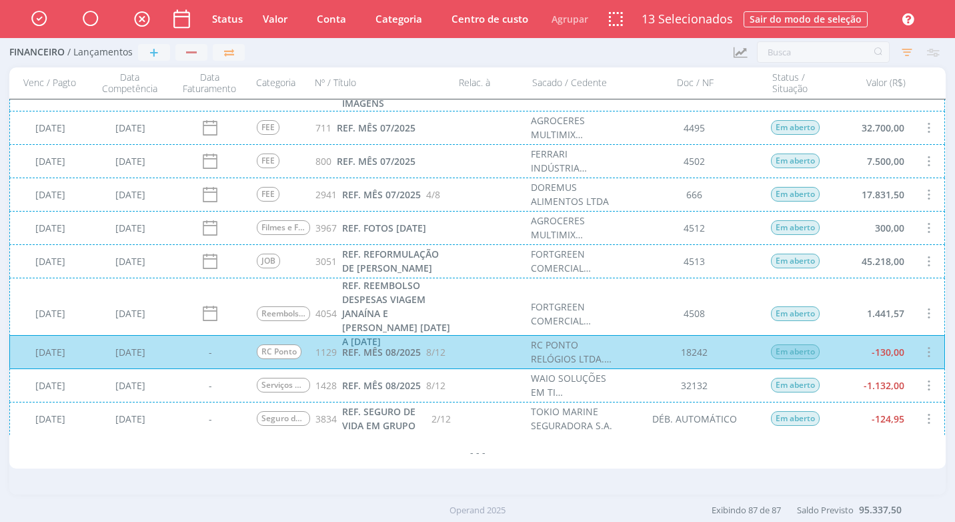
click at [891, 387] on div "[DATE] [DATE] - Serviços de TI 1428 REF. MÊS 08/2025 8/12 WAIO SOLUÇÕES EM TI I…" at bounding box center [477, 384] width 936 height 33
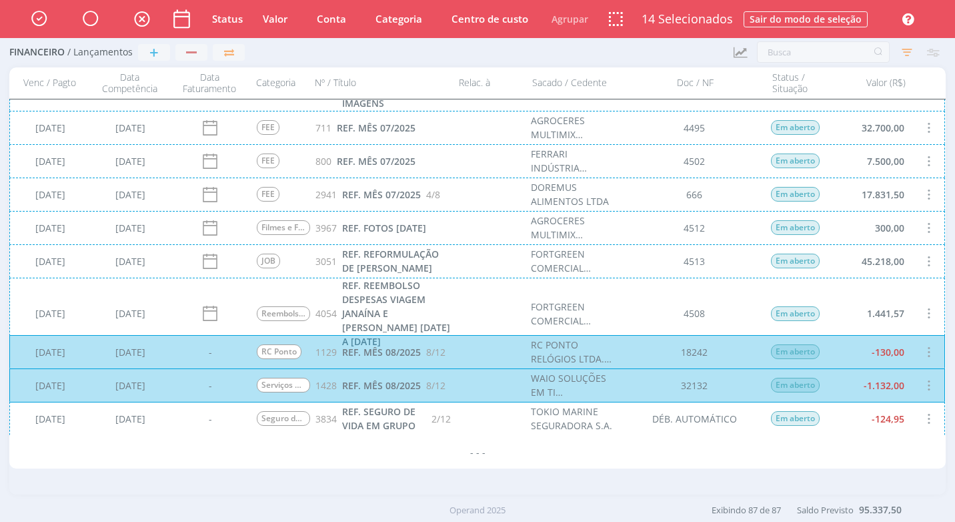
click at [870, 420] on div "[DATE] [DATE] - Seguro de Vida 3834 REF. SEGURO DE VIDA EM GRUPO 2/12 TOKIO MAR…" at bounding box center [477, 418] width 936 height 33
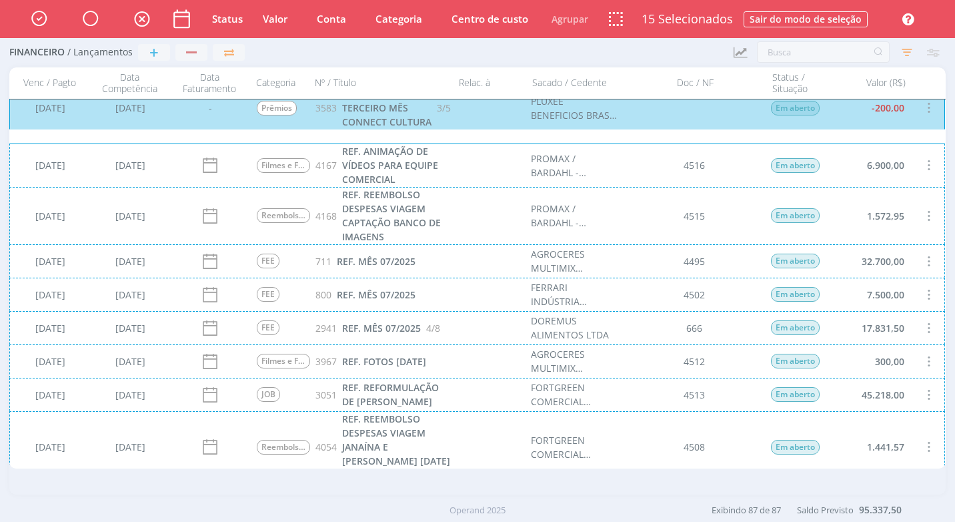
scroll to position [3123, 0]
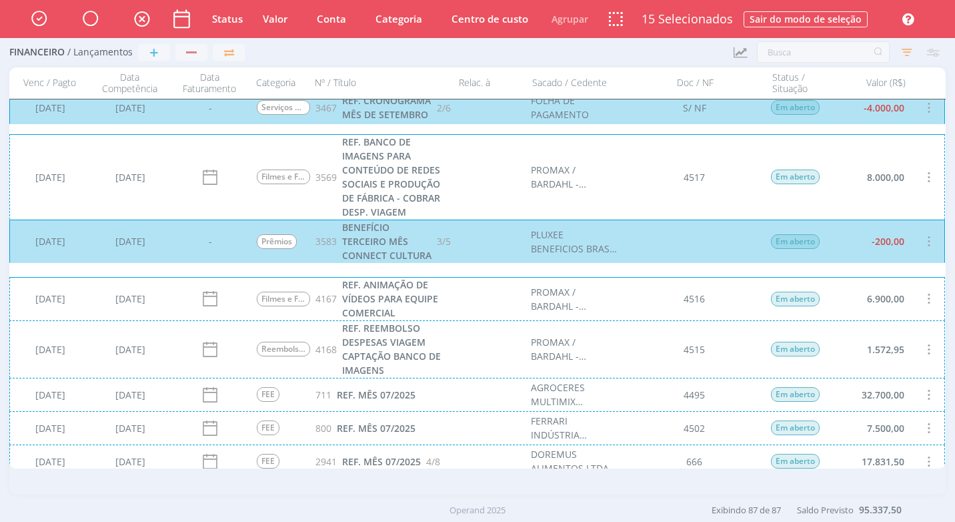
click at [610, 187] on div "[DATE] [DATE] Filmes e Fotos 3569 REF. BANCO DE IMAGENS PARA CONTEÚDO DE REDES …" at bounding box center [477, 176] width 936 height 85
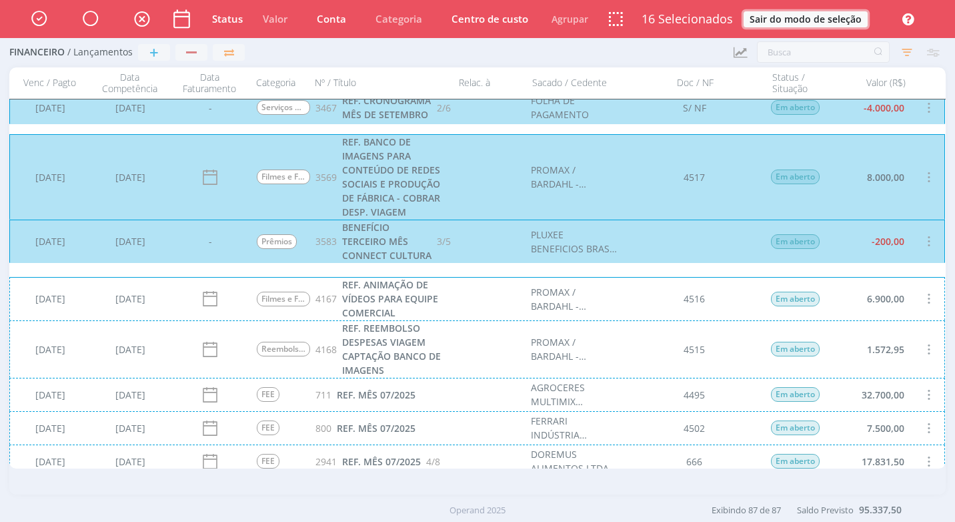
click at [819, 15] on button "Sair do modo de seleção" at bounding box center [806, 19] width 124 height 16
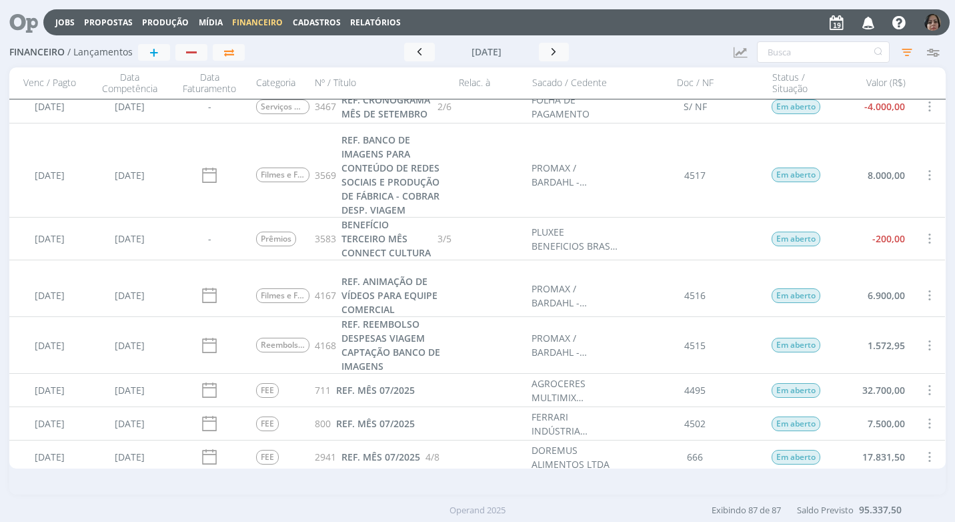
scroll to position [3122, 0]
